Goal: Transaction & Acquisition: Purchase product/service

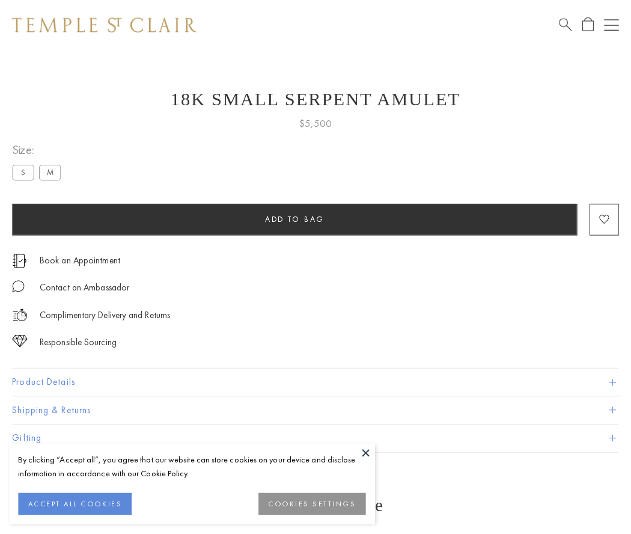
scroll to position [48, 0]
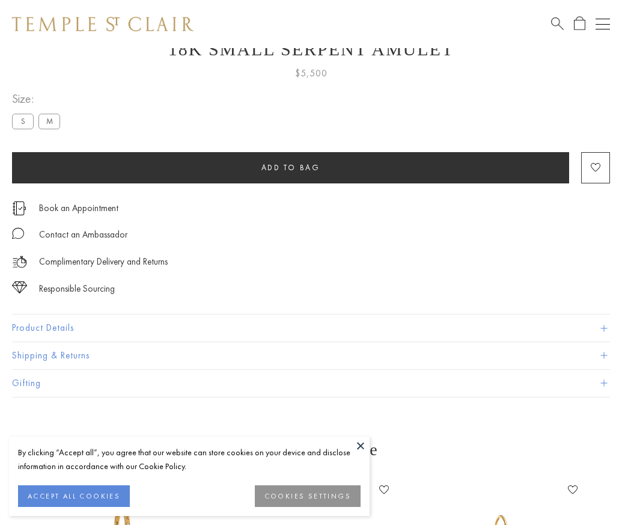
click at [290, 167] on span "Add to bag" at bounding box center [290, 167] width 59 height 10
